Goal: Register for event/course

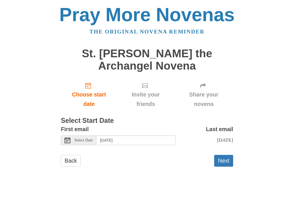
click at [70, 138] on div "Select Date" at bounding box center [79, 141] width 36 height 10
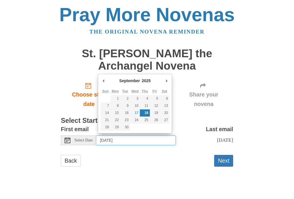
type input "[DATE]"
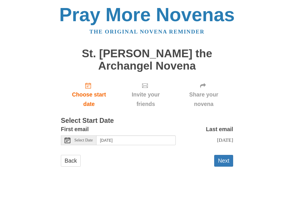
click at [223, 159] on button "Next" at bounding box center [223, 161] width 19 height 12
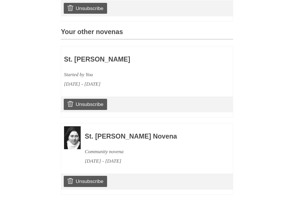
scroll to position [255, 0]
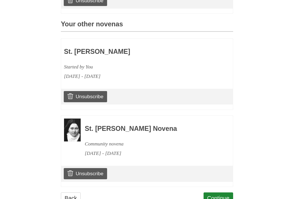
click at [219, 193] on link "Continue" at bounding box center [218, 199] width 30 height 12
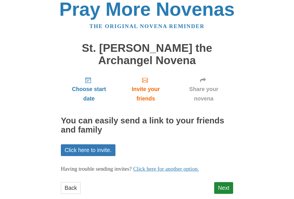
scroll to position [5, 0]
click at [223, 186] on link "Next" at bounding box center [223, 189] width 19 height 12
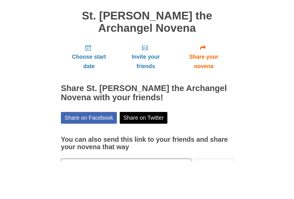
scroll to position [31, 0]
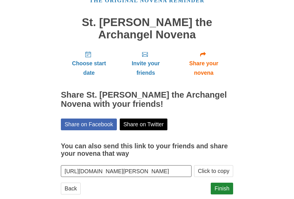
click at [224, 186] on link "Finish" at bounding box center [222, 189] width 22 height 12
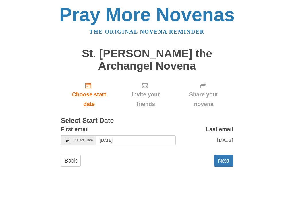
click at [67, 139] on icon at bounding box center [68, 141] width 6 height 6
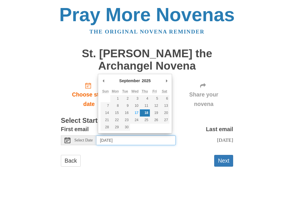
type input "[DATE]"
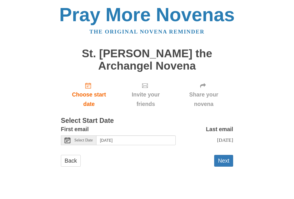
click at [223, 158] on button "Next" at bounding box center [223, 161] width 19 height 12
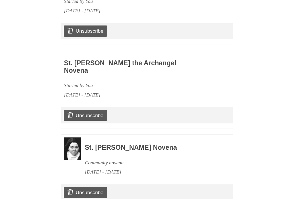
scroll to position [331, 0]
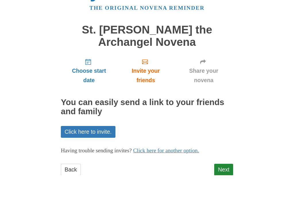
scroll to position [5, 0]
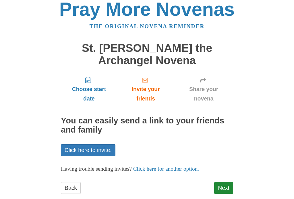
click at [225, 188] on link "Next" at bounding box center [223, 189] width 19 height 12
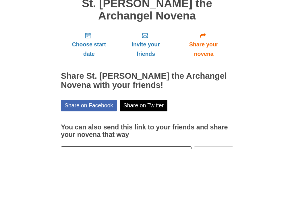
scroll to position [31, 0]
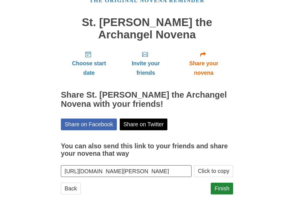
click at [225, 187] on link "Finish" at bounding box center [222, 189] width 22 height 12
